Goal: Information Seeking & Learning: Learn about a topic

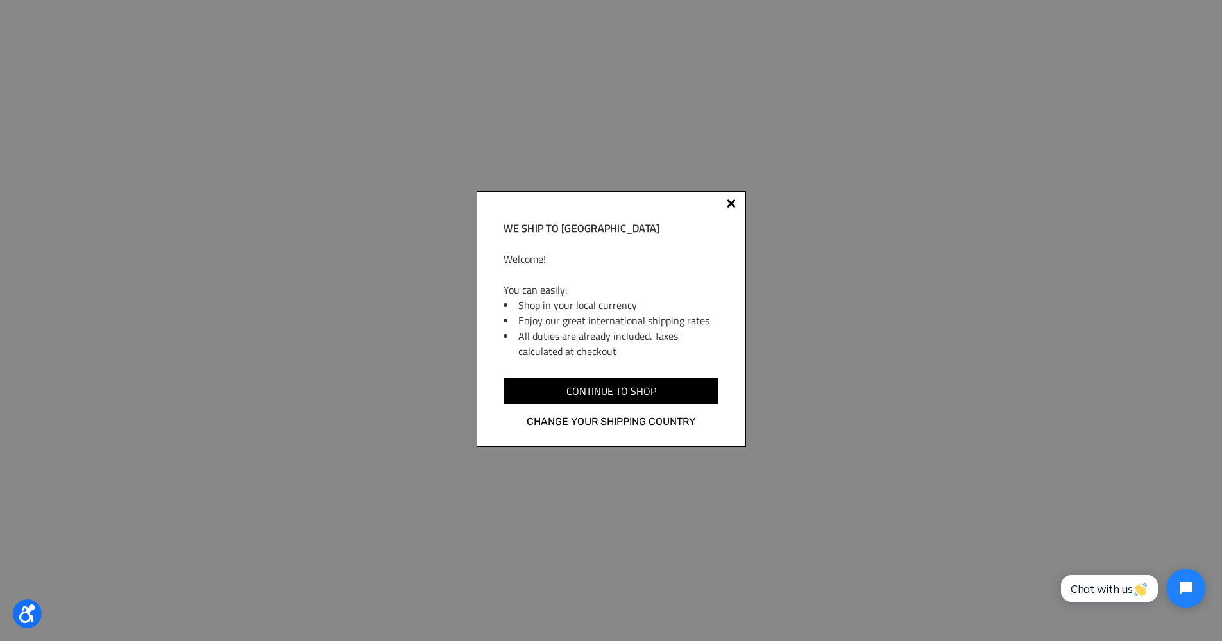
click at [732, 199] on div "We ship to [GEOGRAPHIC_DATA] Welcome! You can easily: Shop in your local curren…" at bounding box center [610, 319] width 269 height 256
click at [733, 199] on div "We ship to [GEOGRAPHIC_DATA] Welcome! You can easily: Shop in your local curren…" at bounding box center [610, 319] width 269 height 256
click at [732, 201] on div at bounding box center [731, 206] width 10 height 10
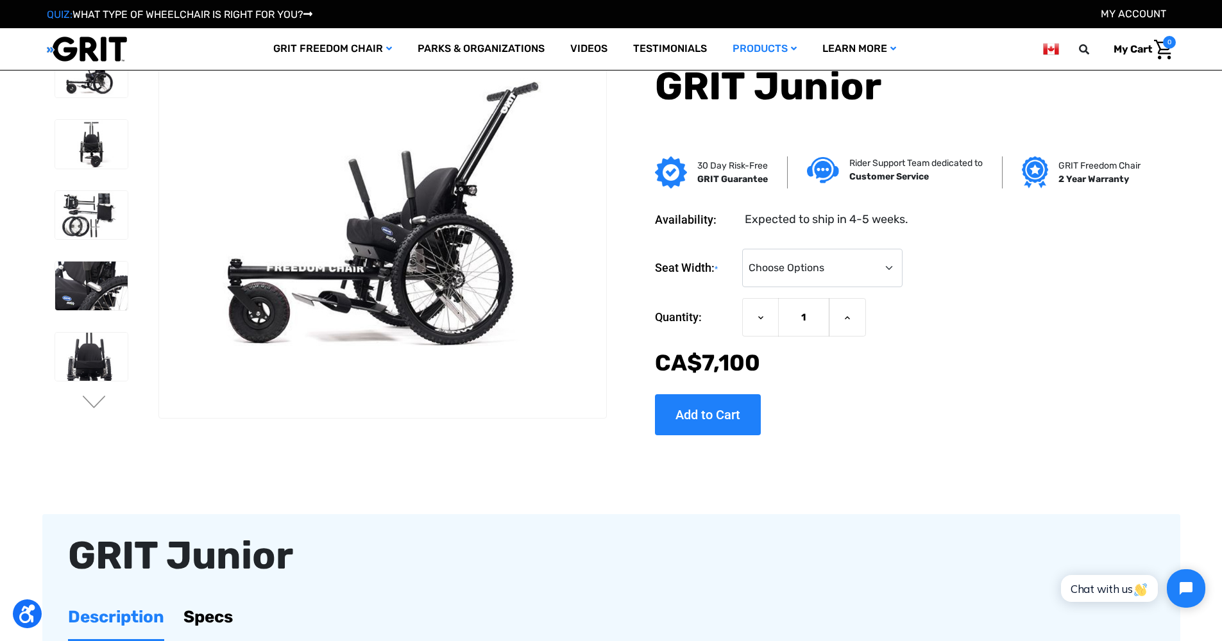
scroll to position [0, 0]
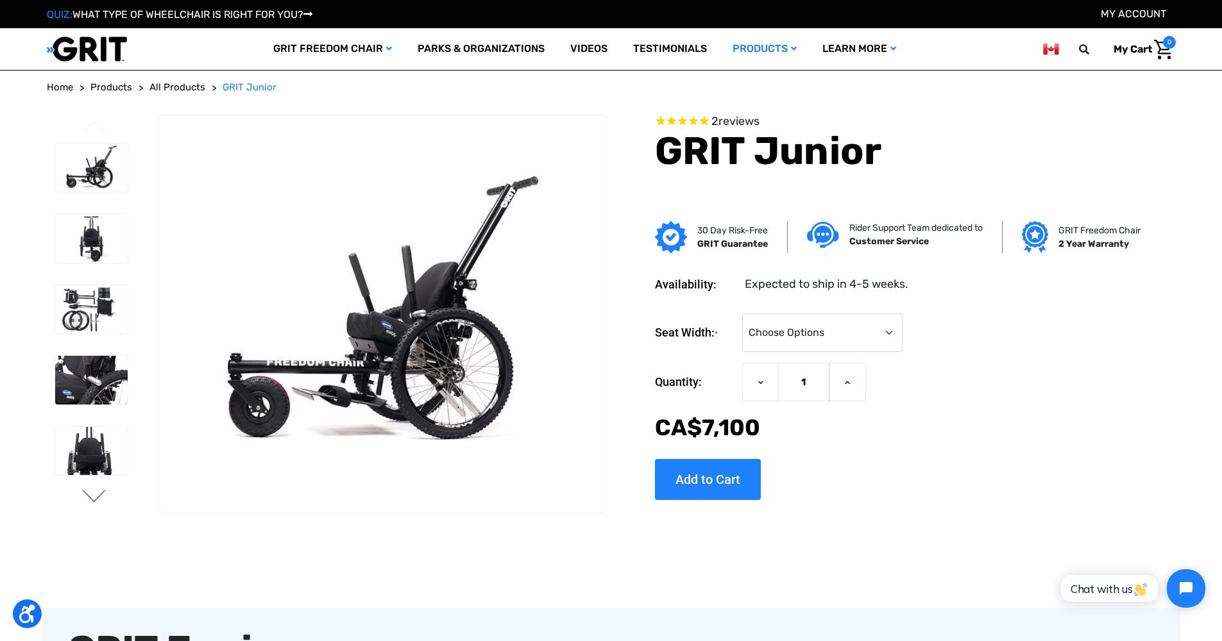
click at [92, 501] on button "Next" at bounding box center [94, 497] width 27 height 15
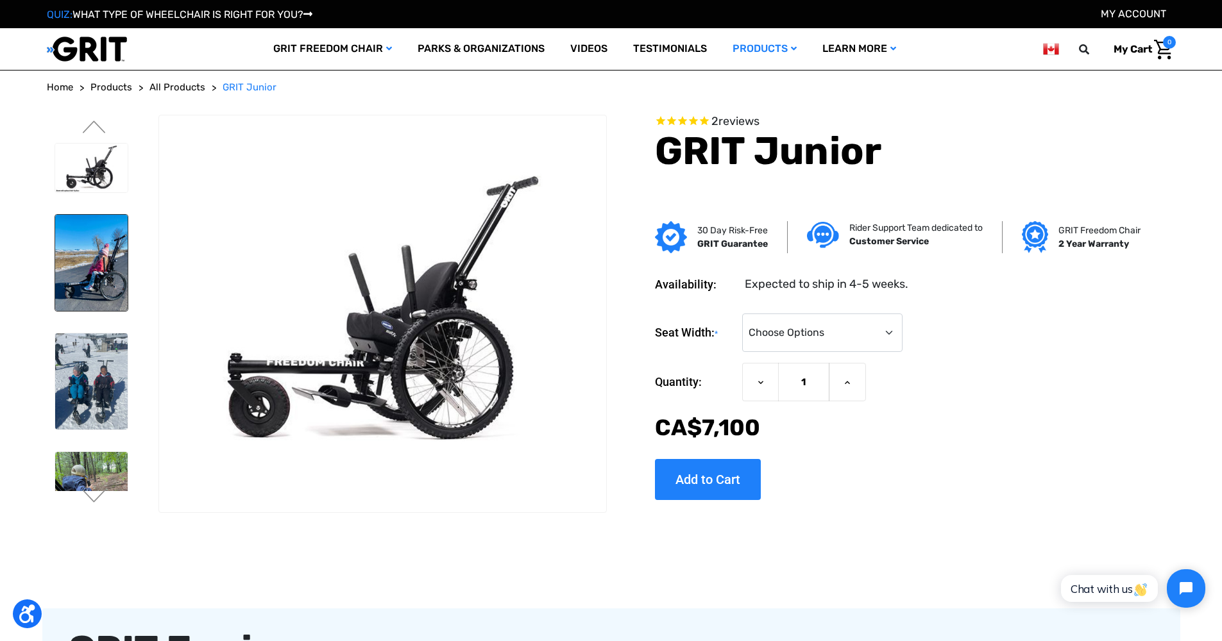
click at [97, 267] on img at bounding box center [91, 263] width 72 height 96
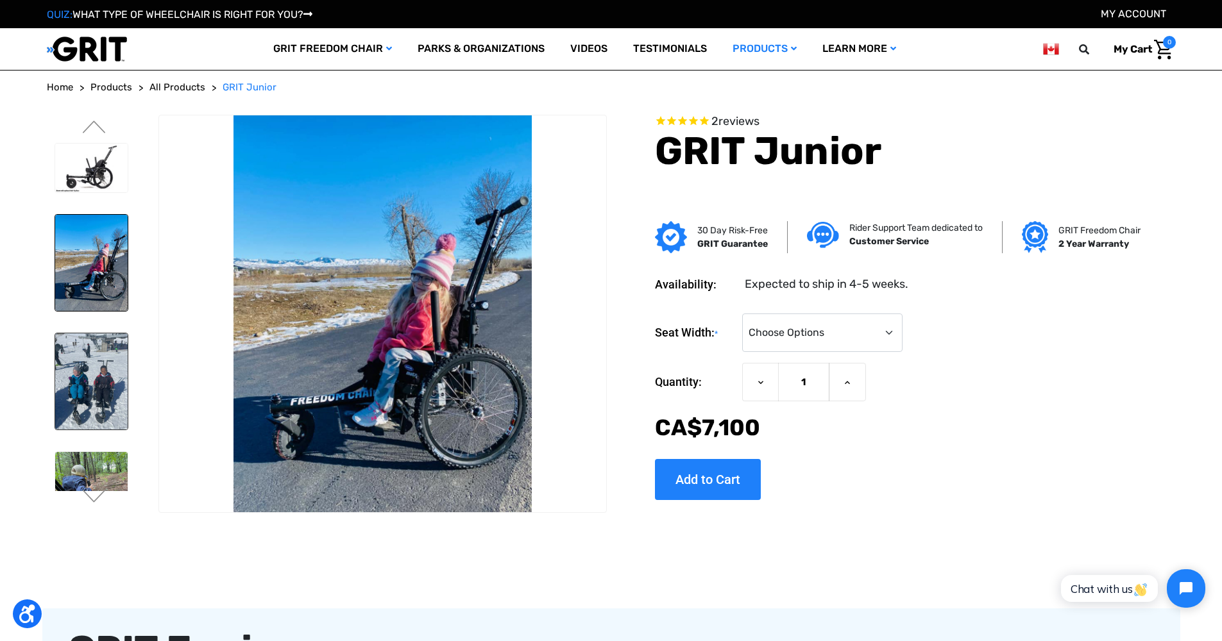
click at [80, 364] on img at bounding box center [91, 381] width 72 height 96
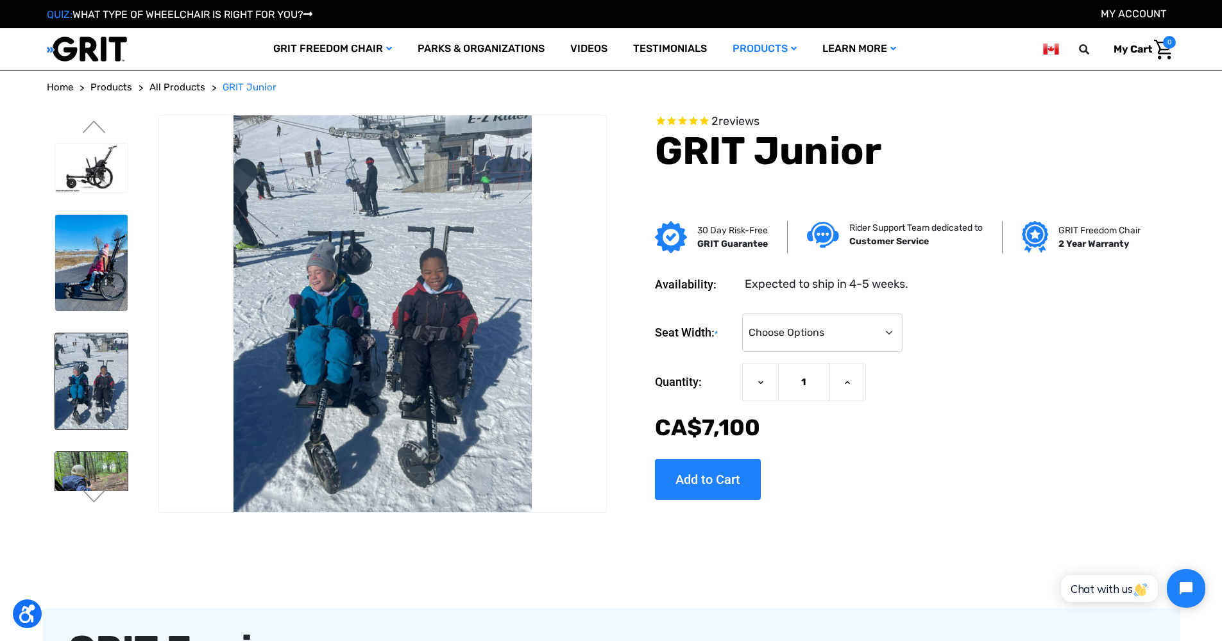
click at [96, 458] on img at bounding box center [91, 500] width 72 height 96
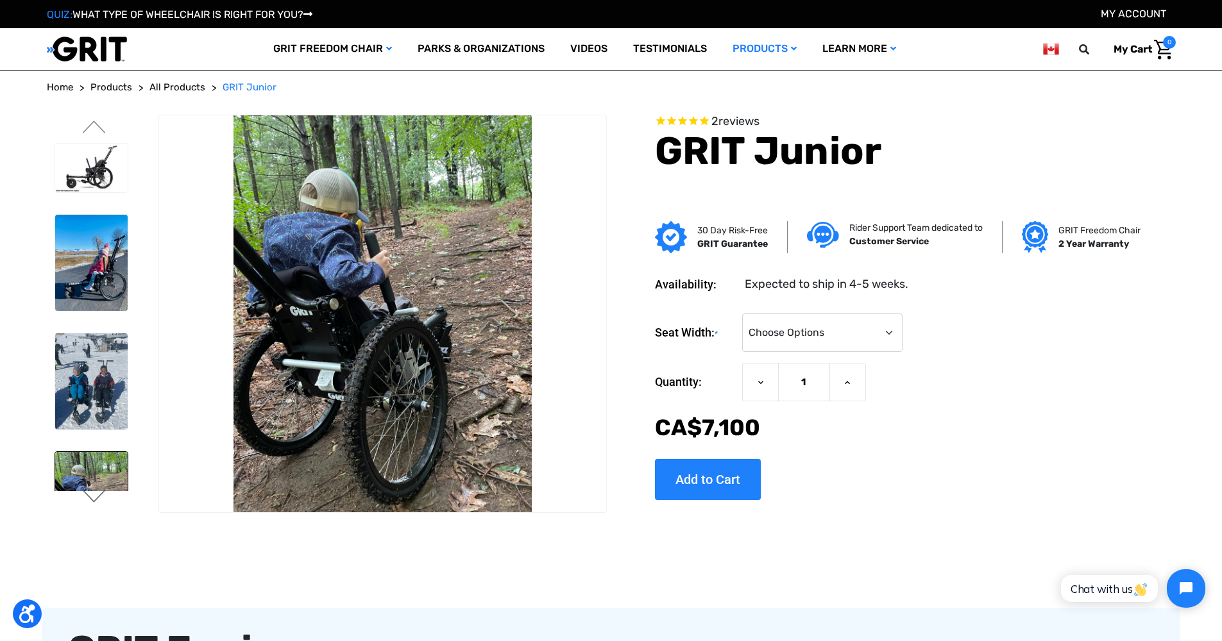
click at [96, 496] on button "Next" at bounding box center [94, 497] width 27 height 15
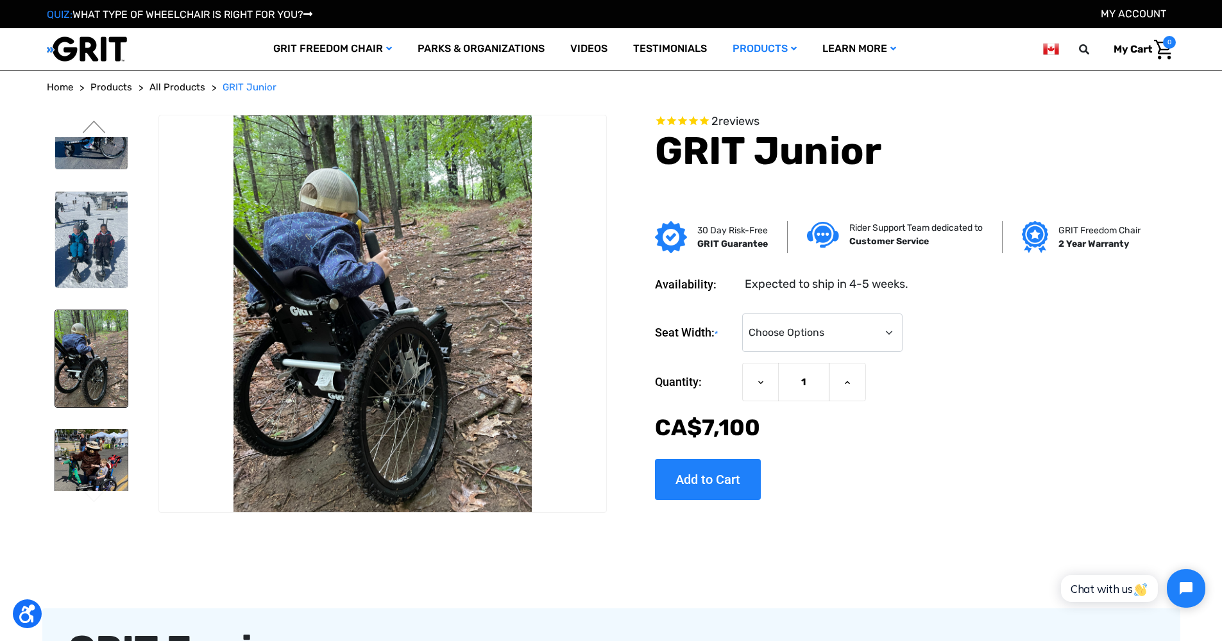
click at [85, 444] on img at bounding box center [91, 466] width 72 height 72
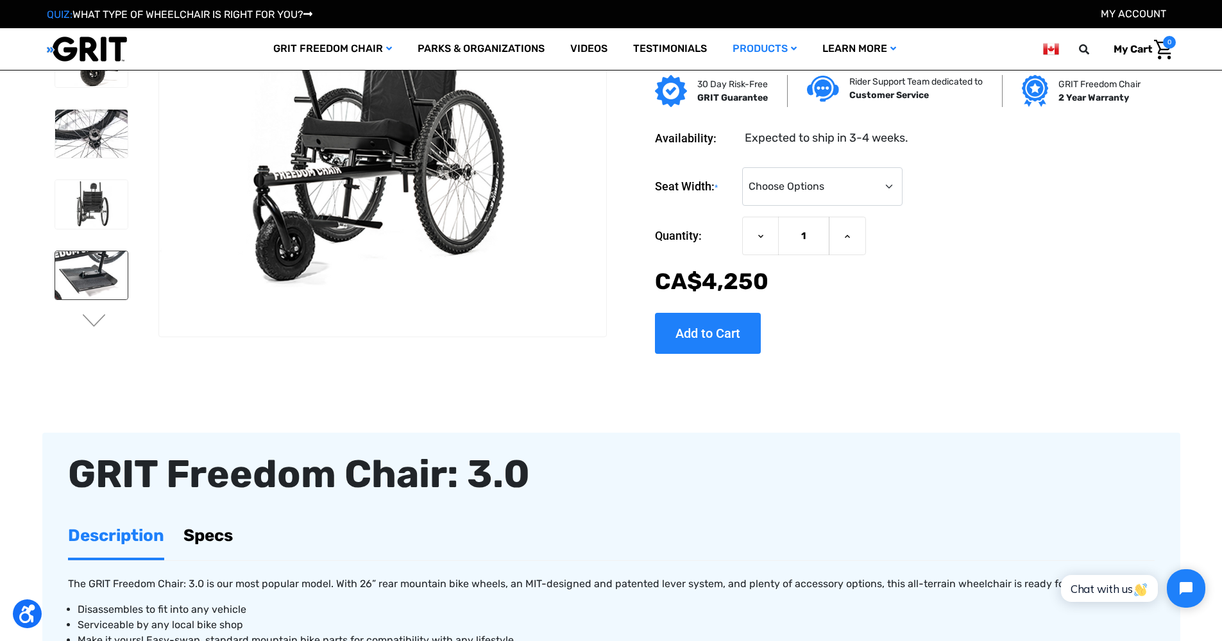
scroll to position [108, 0]
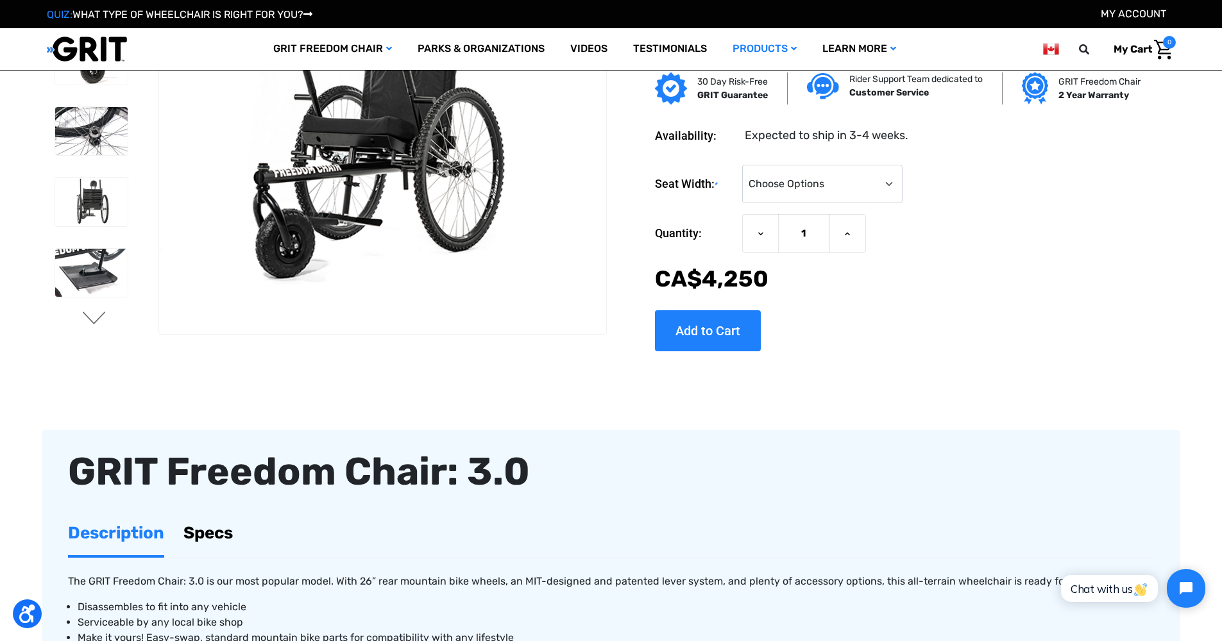
click at [96, 319] on button "Next" at bounding box center [94, 319] width 27 height 15
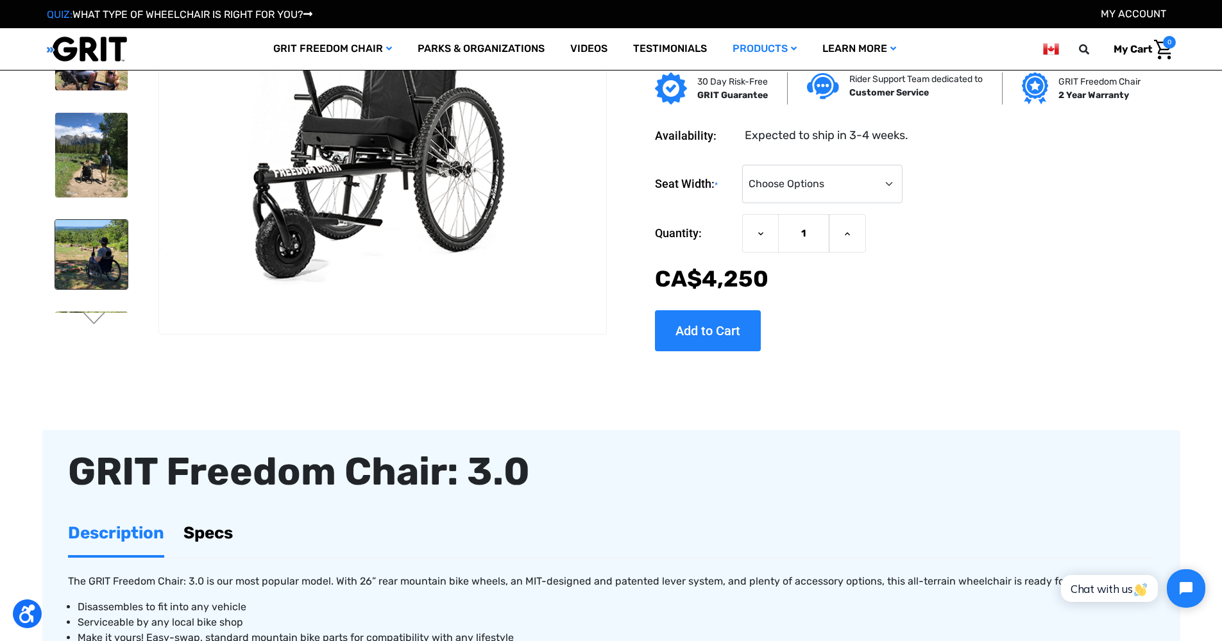
click at [86, 268] on img at bounding box center [91, 254] width 72 height 69
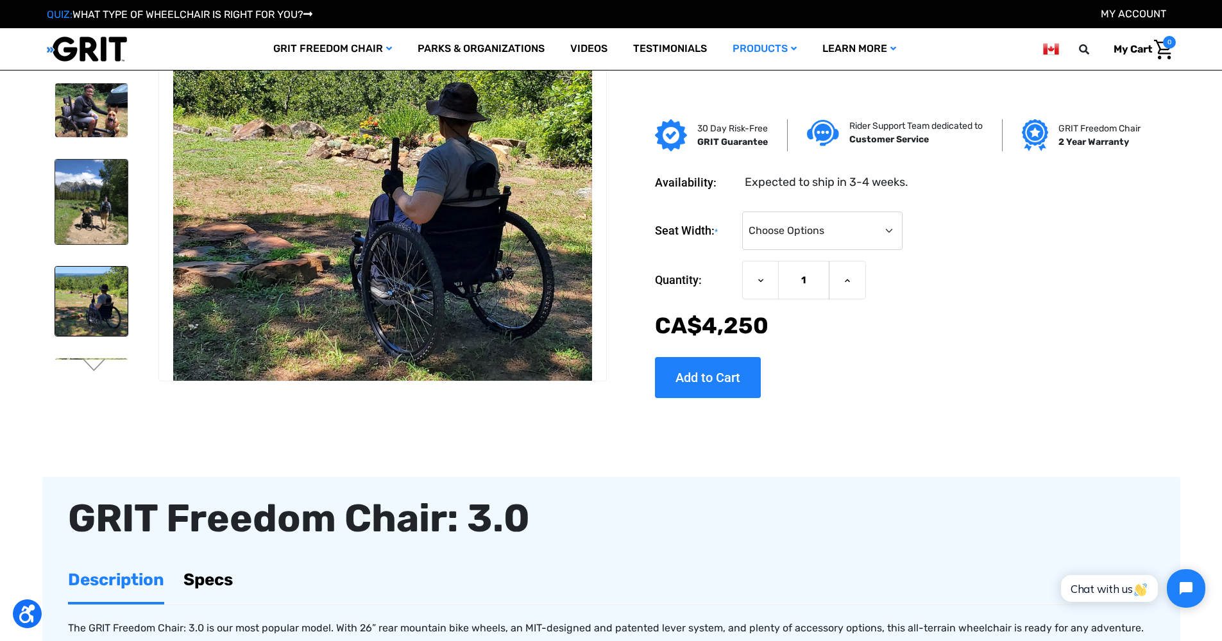
scroll to position [17, 0]
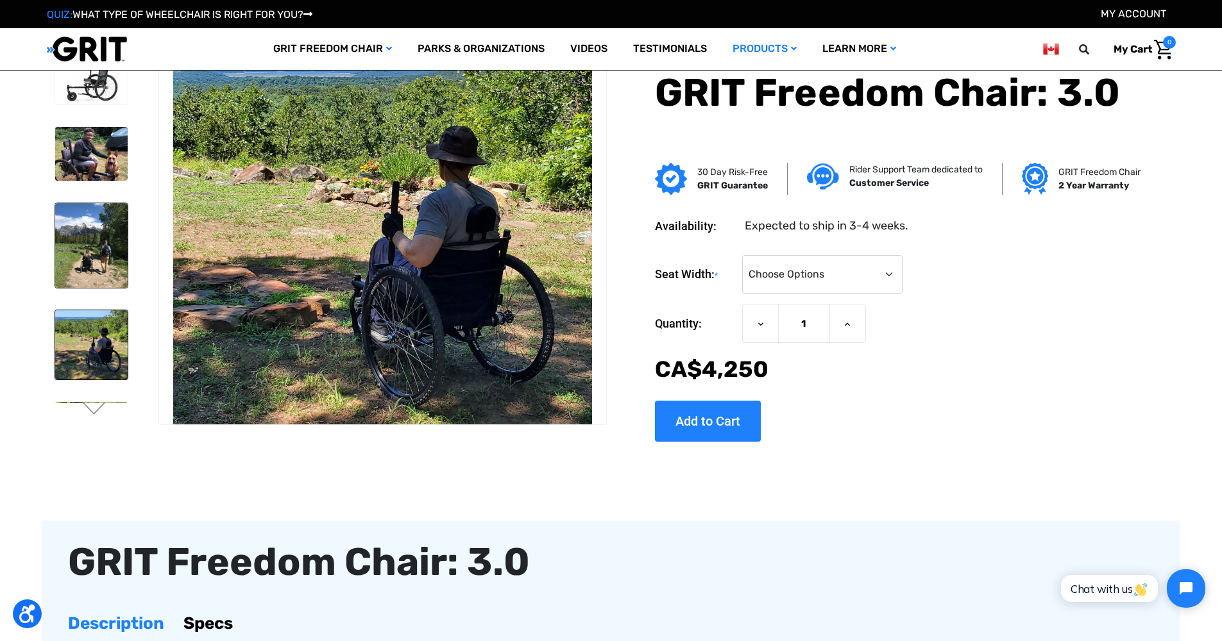
click at [89, 242] on img at bounding box center [91, 245] width 72 height 85
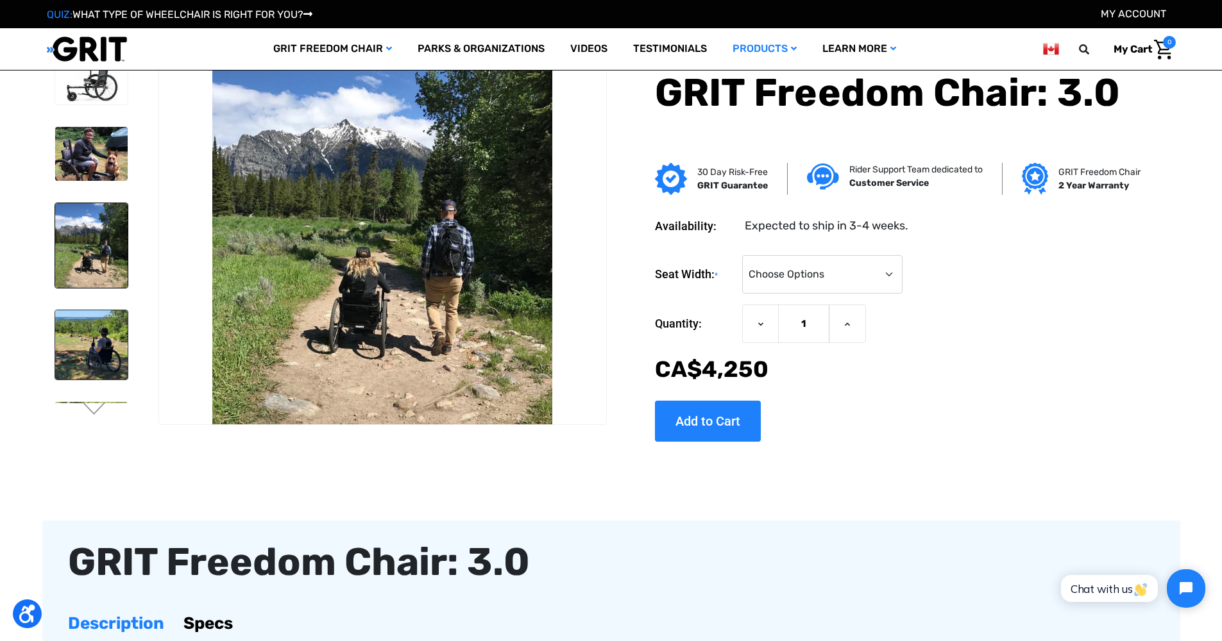
scroll to position [0, 0]
click at [58, 335] on img at bounding box center [91, 344] width 72 height 69
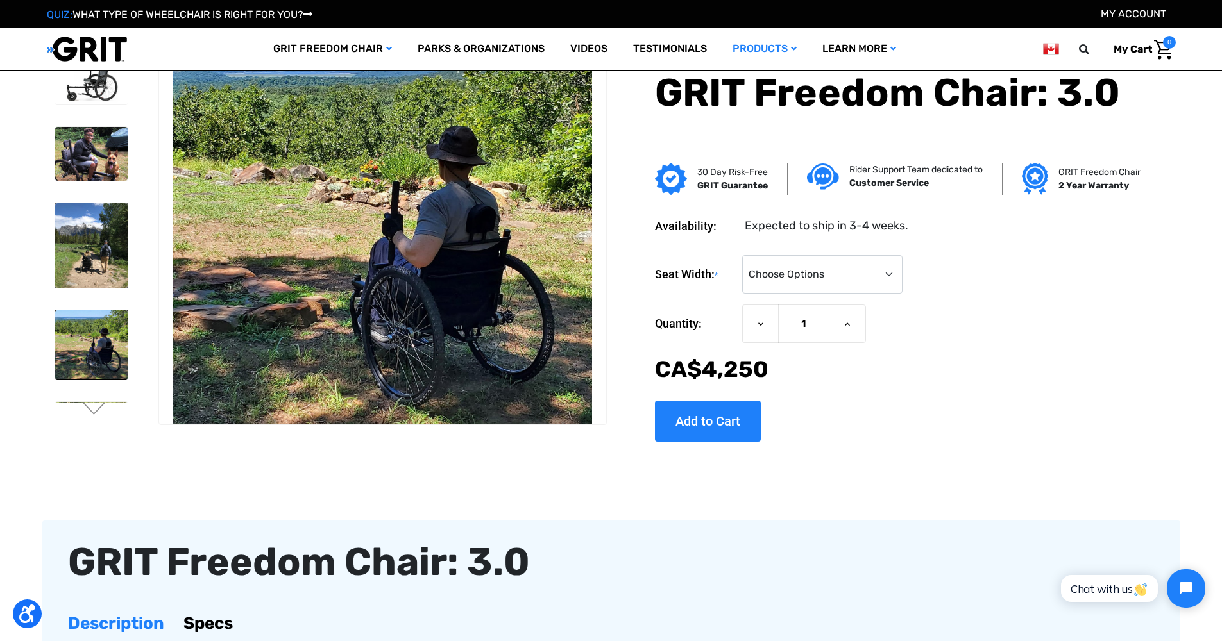
click at [85, 251] on img at bounding box center [91, 245] width 72 height 85
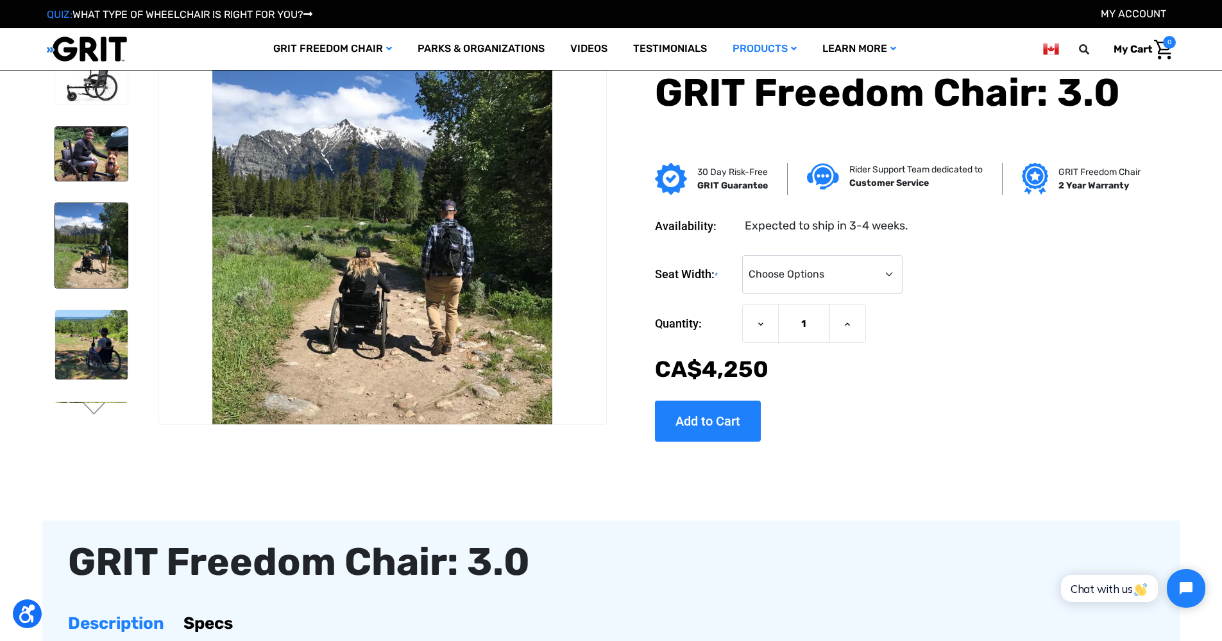
click at [105, 172] on img at bounding box center [91, 154] width 72 height 55
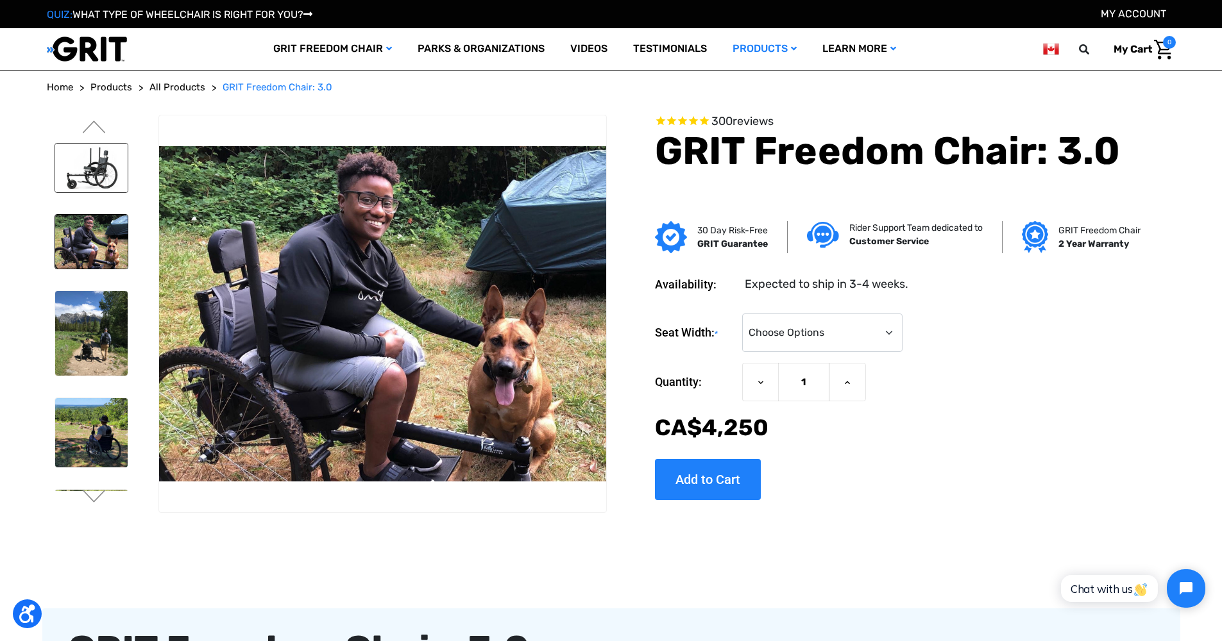
click at [85, 164] on img at bounding box center [91, 168] width 72 height 49
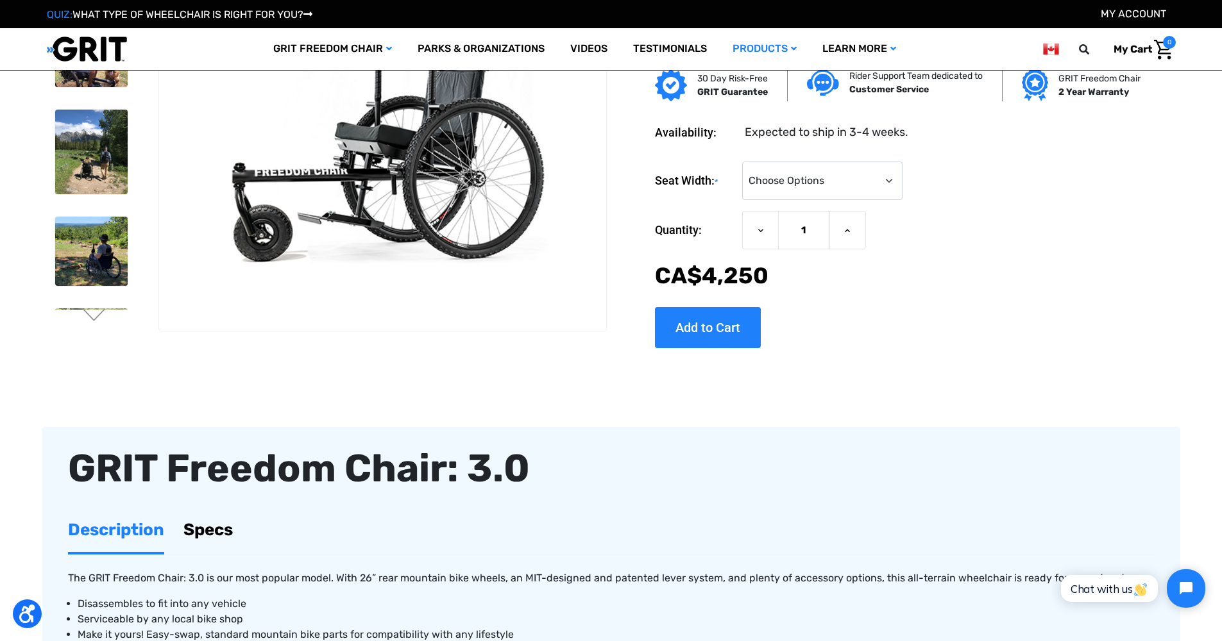
scroll to position [216, 0]
